Goal: Participate in discussion: Engage in conversation with other users on a specific topic

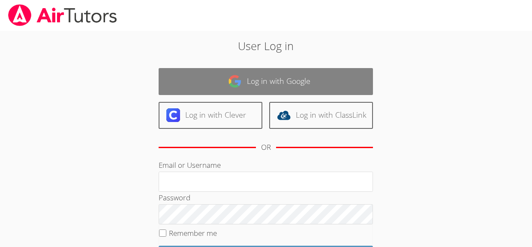
click at [279, 83] on link "Log in with Google" at bounding box center [266, 81] width 214 height 27
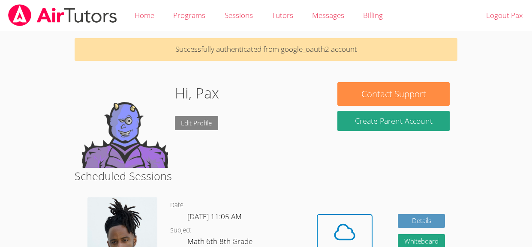
click at [201, 121] on link "Edit Profile" at bounding box center [197, 123] width 44 height 14
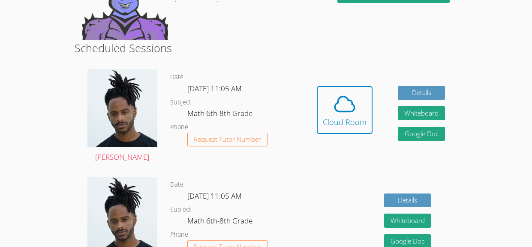
scroll to position [132, 0]
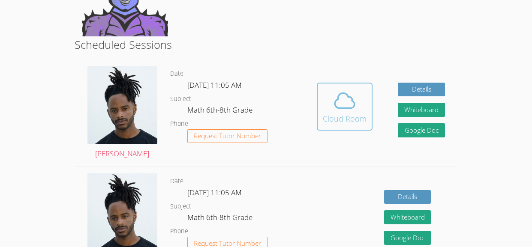
click at [326, 128] on button "Cloud Room" at bounding box center [345, 107] width 56 height 48
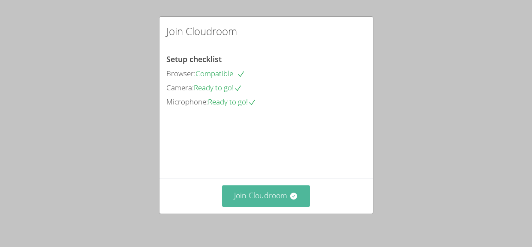
click at [276, 202] on button "Join Cloudroom" at bounding box center [266, 196] width 88 height 21
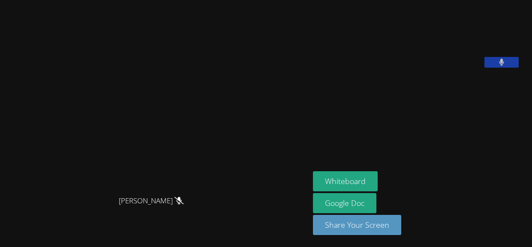
click at [499, 68] on button at bounding box center [502, 62] width 34 height 11
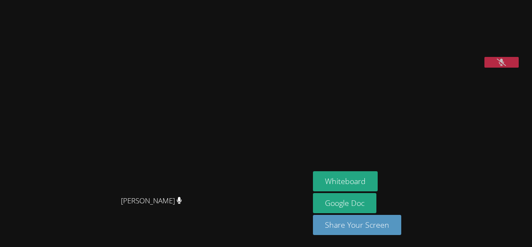
click at [499, 68] on button at bounding box center [502, 62] width 34 height 11
click at [514, 68] on button at bounding box center [502, 62] width 34 height 11
click at [515, 68] on button at bounding box center [502, 62] width 34 height 11
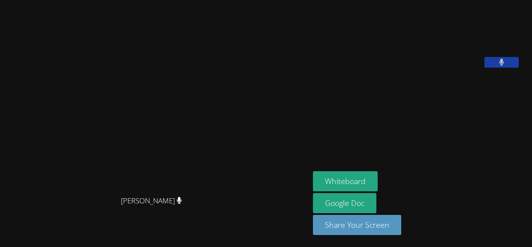
click at [514, 68] on button at bounding box center [502, 62] width 34 height 11
click at [515, 68] on button at bounding box center [502, 62] width 34 height 11
click at [367, 186] on button "Whiteboard" at bounding box center [345, 182] width 65 height 20
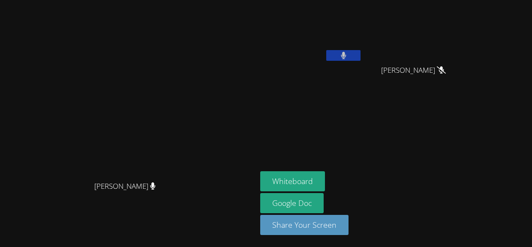
click at [361, 57] on button at bounding box center [343, 55] width 34 height 11
click at [361, 54] on button at bounding box center [343, 55] width 34 height 11
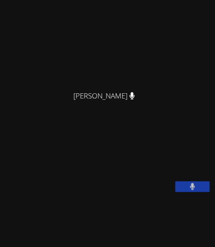
scroll to position [34, 0]
click at [190, 190] on icon at bounding box center [193, 186] width 6 height 7
click at [189, 190] on icon at bounding box center [191, 186] width 9 height 7
click at [190, 190] on icon at bounding box center [193, 186] width 6 height 7
click at [189, 190] on icon at bounding box center [191, 186] width 9 height 7
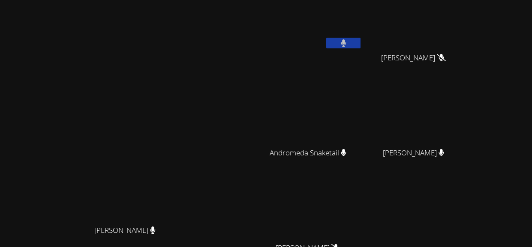
scroll to position [0, 0]
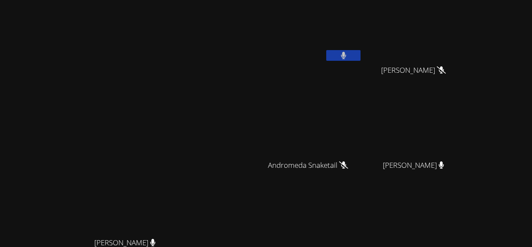
click at [361, 54] on button at bounding box center [343, 55] width 34 height 11
click at [348, 54] on icon at bounding box center [343, 55] width 9 height 7
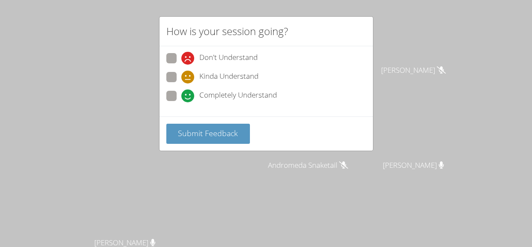
click at [177, 93] on label "Completely Understand" at bounding box center [221, 97] width 111 height 12
click at [181, 93] on input "Completely Understand" at bounding box center [184, 94] width 7 height 7
radio input "true"
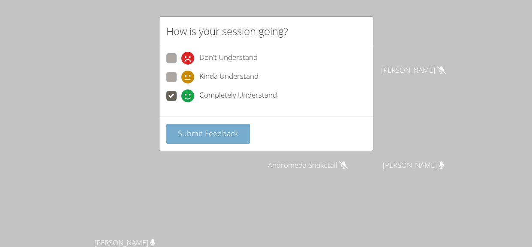
click at [196, 133] on span "Submit Feedback" at bounding box center [208, 133] width 60 height 10
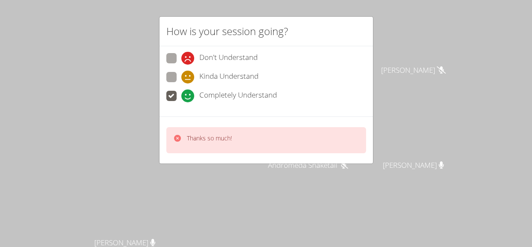
click at [198, 136] on p "Thanks so much!" at bounding box center [209, 138] width 45 height 9
click at [176, 137] on icon at bounding box center [177, 138] width 7 height 7
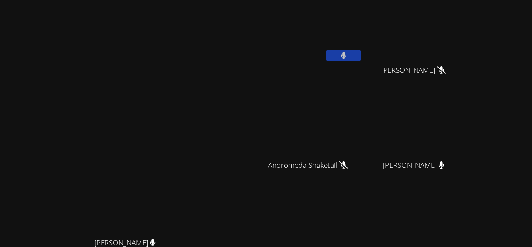
click at [346, 54] on icon at bounding box center [343, 55] width 5 height 7
click at [348, 54] on icon at bounding box center [343, 55] width 9 height 7
click at [361, 53] on button at bounding box center [343, 55] width 34 height 11
click at [361, 55] on button at bounding box center [343, 55] width 34 height 11
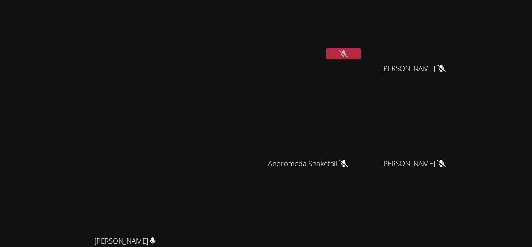
scroll to position [1, 0]
click at [361, 50] on button at bounding box center [343, 54] width 34 height 11
click at [347, 51] on icon at bounding box center [344, 54] width 6 height 7
click at [361, 60] on div at bounding box center [343, 55] width 34 height 13
click at [361, 55] on button at bounding box center [343, 54] width 34 height 11
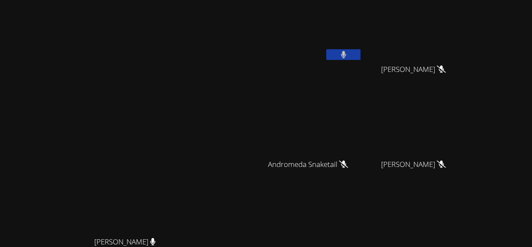
click at [346, 53] on icon at bounding box center [343, 54] width 5 height 7
click at [361, 58] on button at bounding box center [343, 54] width 34 height 11
click at [361, 61] on div at bounding box center [343, 55] width 34 height 13
click at [361, 54] on button at bounding box center [343, 54] width 34 height 11
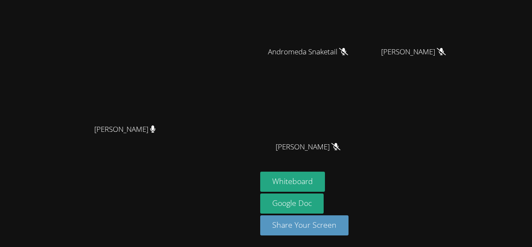
scroll to position [0, 0]
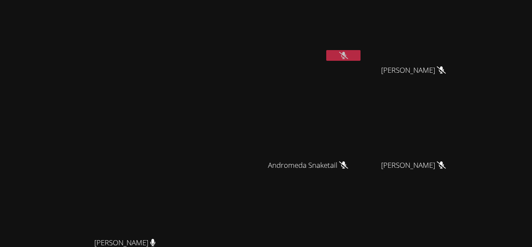
click at [361, 60] on button at bounding box center [343, 55] width 34 height 11
